Goal: Check status: Check status

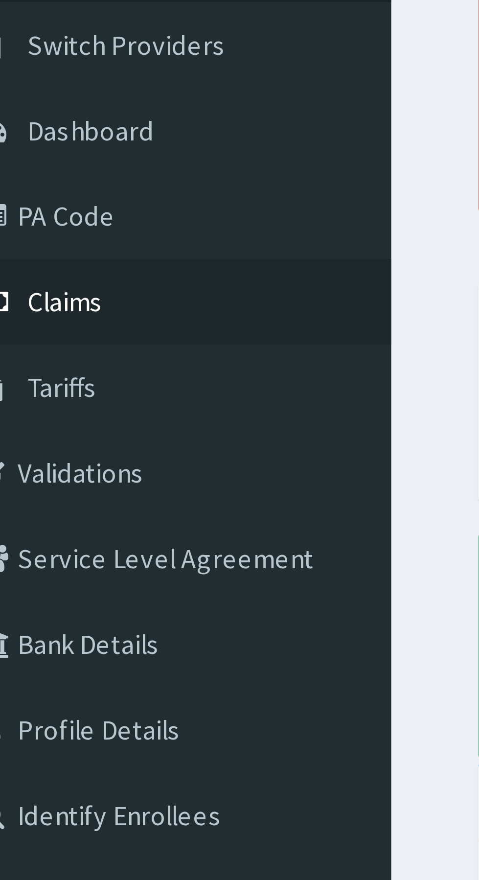
click at [39, 149] on span "Claims" at bounding box center [30, 149] width 19 height 9
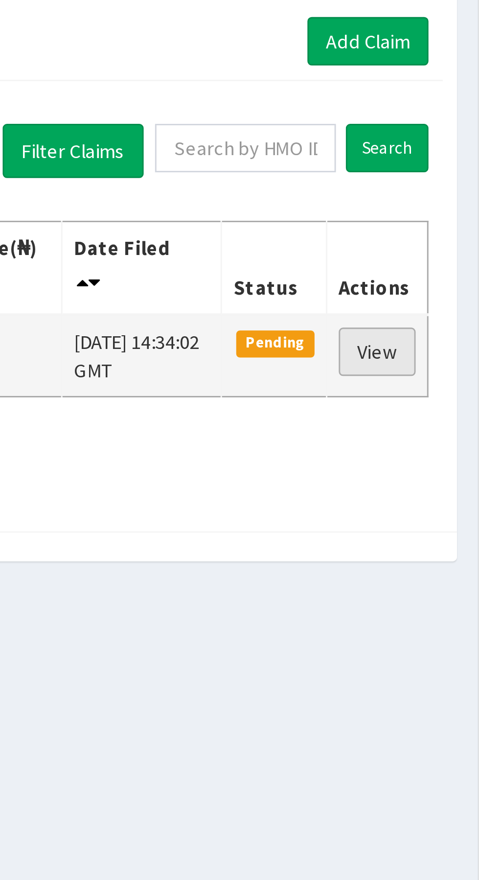
click at [446, 190] on link "View" at bounding box center [444, 196] width 26 height 17
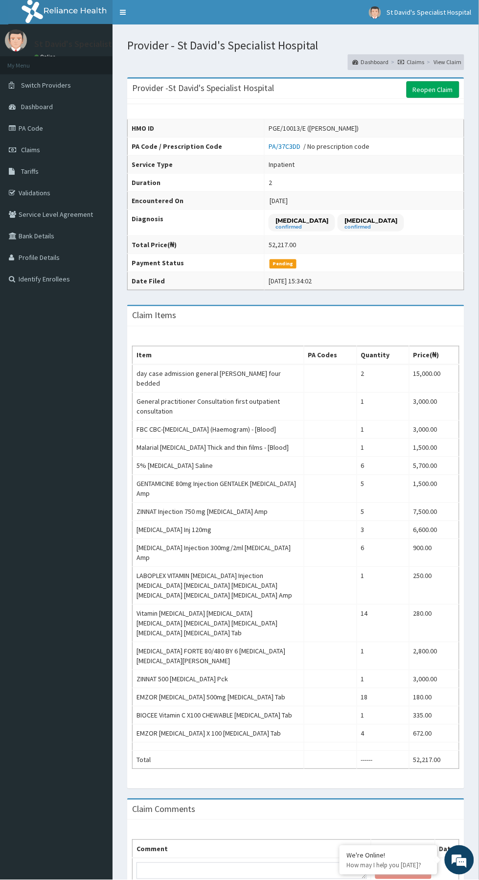
scroll to position [48, 0]
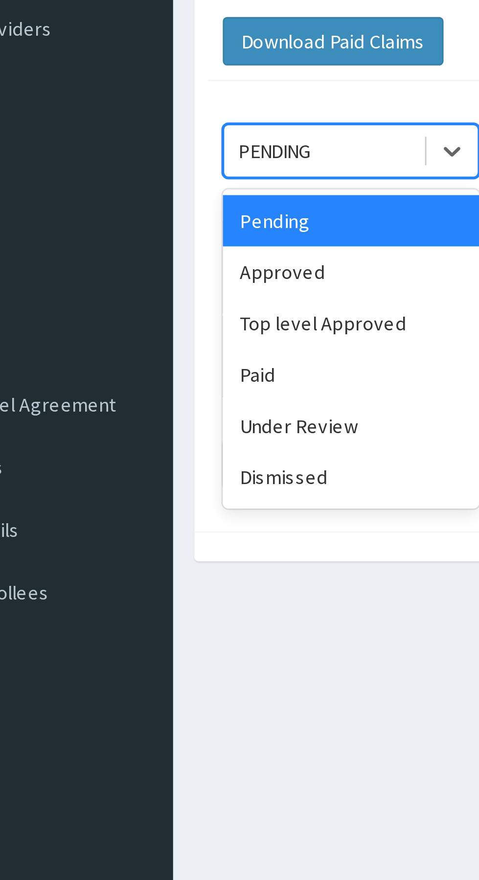
click at [173, 166] on div "Approved" at bounding box center [174, 169] width 88 height 18
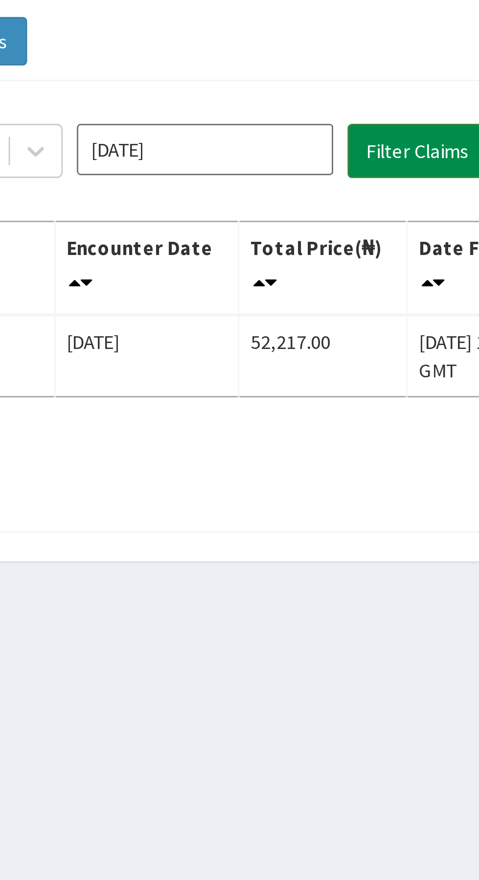
click at [340, 125] on button "Filter Claims" at bounding box center [340, 127] width 48 height 19
